Goal: Task Accomplishment & Management: Use online tool/utility

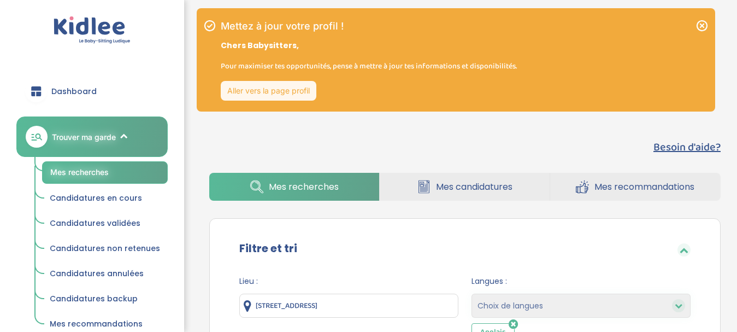
select select "hours_desc"
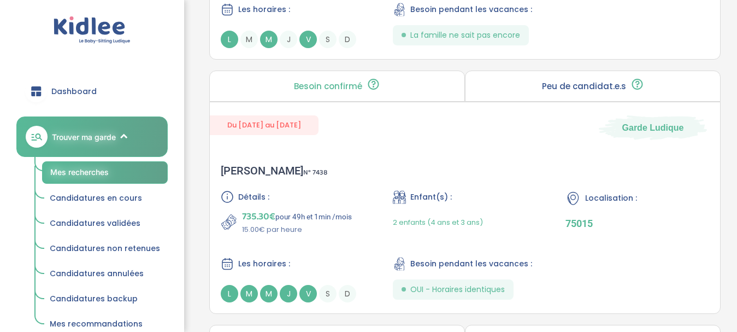
scroll to position [2262, 0]
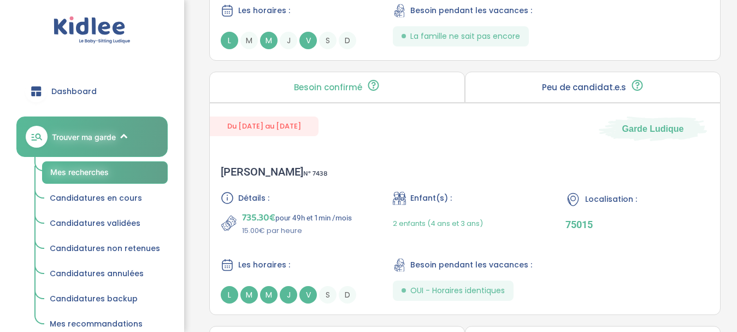
click at [75, 135] on span "Trouver ma garde" at bounding box center [84, 136] width 64 height 11
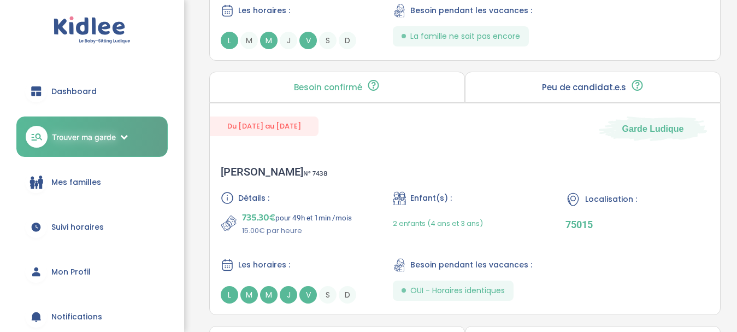
scroll to position [2814, 0]
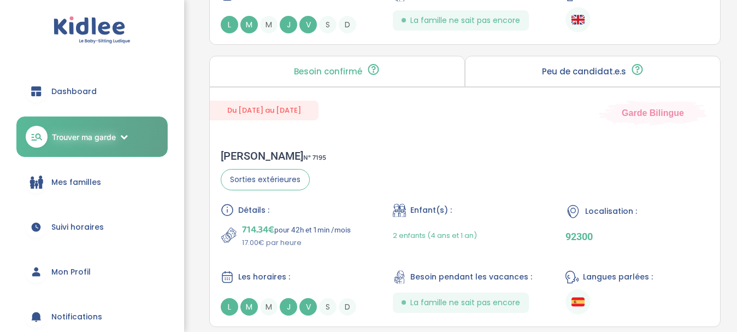
click at [67, 132] on span "Trouver ma garde" at bounding box center [84, 136] width 64 height 11
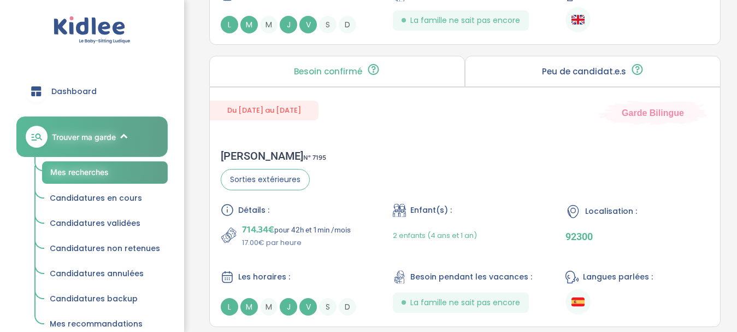
scroll to position [0, 0]
